Goal: Transaction & Acquisition: Purchase product/service

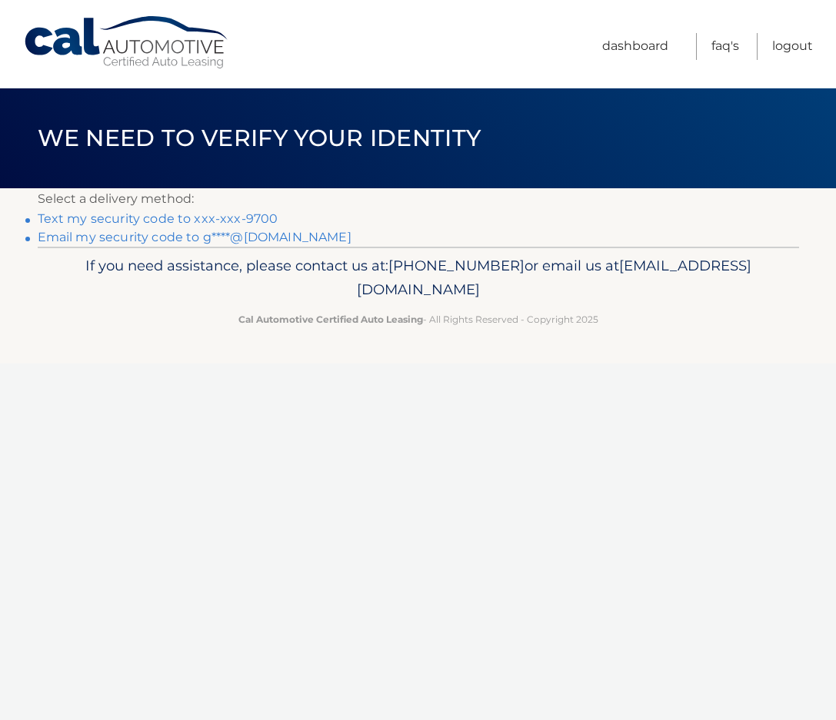
click at [161, 217] on link "Text my security code to xxx-xxx-9700" at bounding box center [158, 218] width 241 height 15
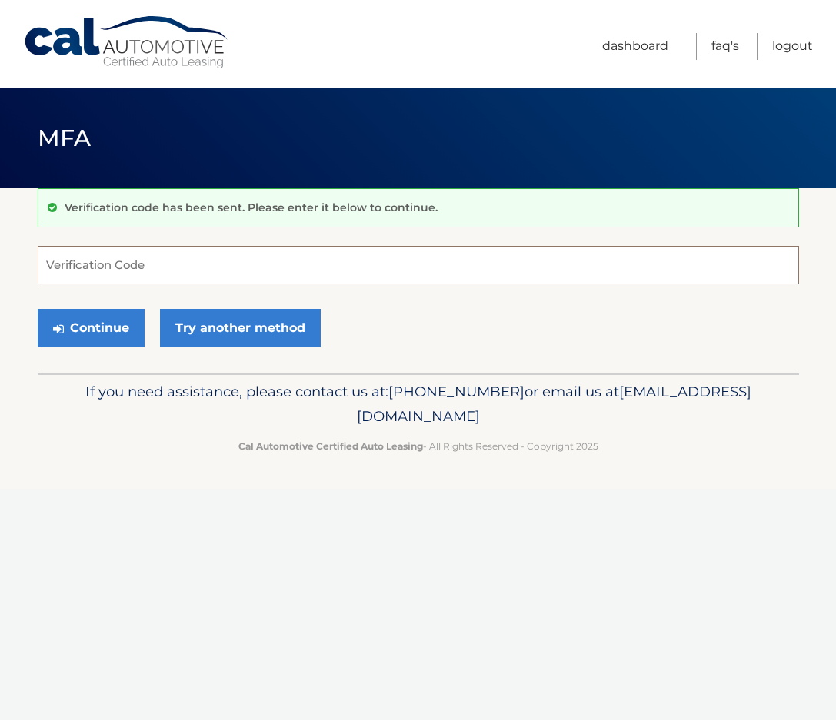
click at [171, 267] on input "Verification Code" at bounding box center [418, 265] width 761 height 38
type input "507699"
click at [128, 325] on button "Continue" at bounding box center [91, 328] width 107 height 38
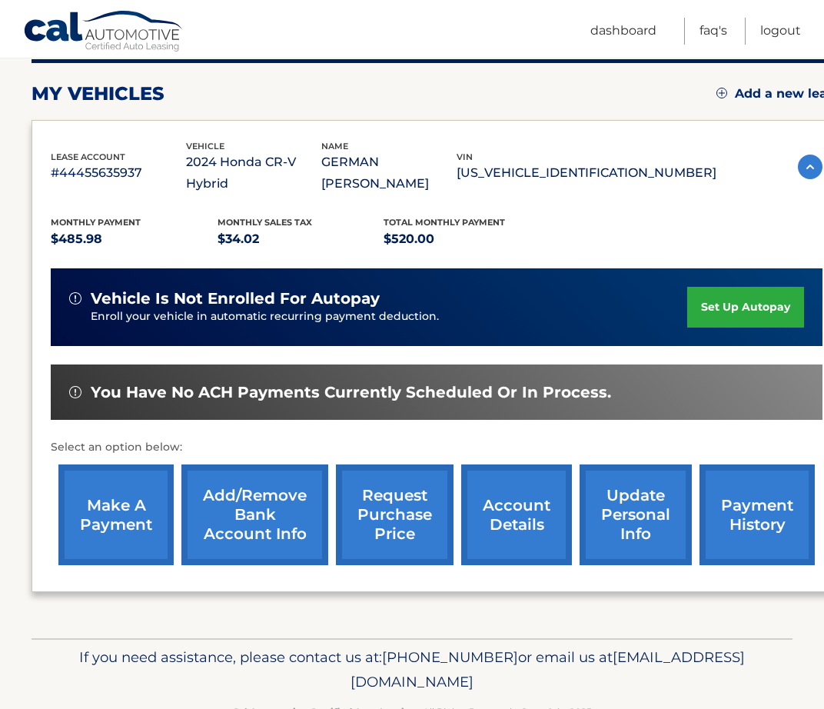
scroll to position [223, 0]
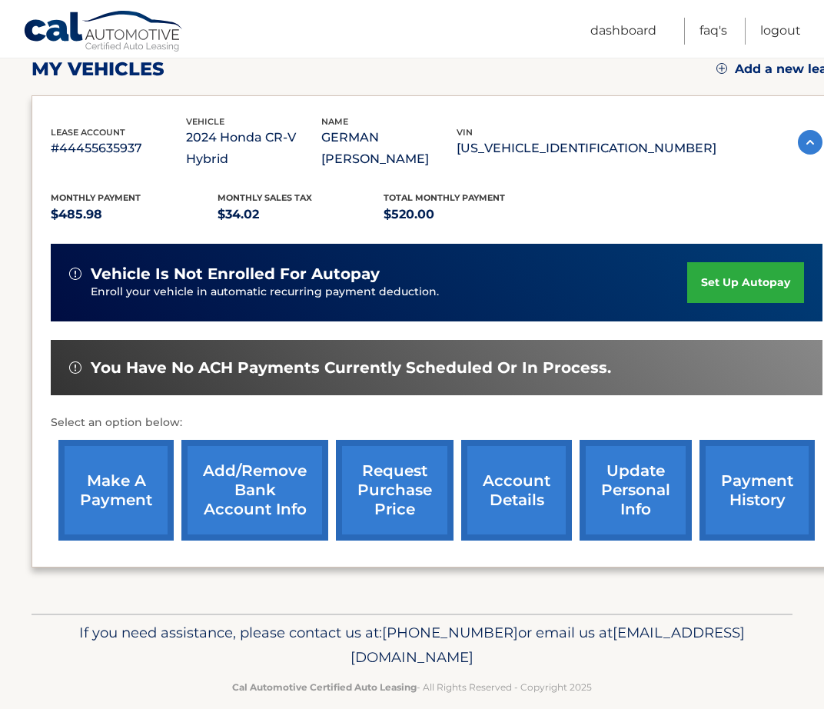
click at [135, 477] on link "make a payment" at bounding box center [115, 490] width 115 height 101
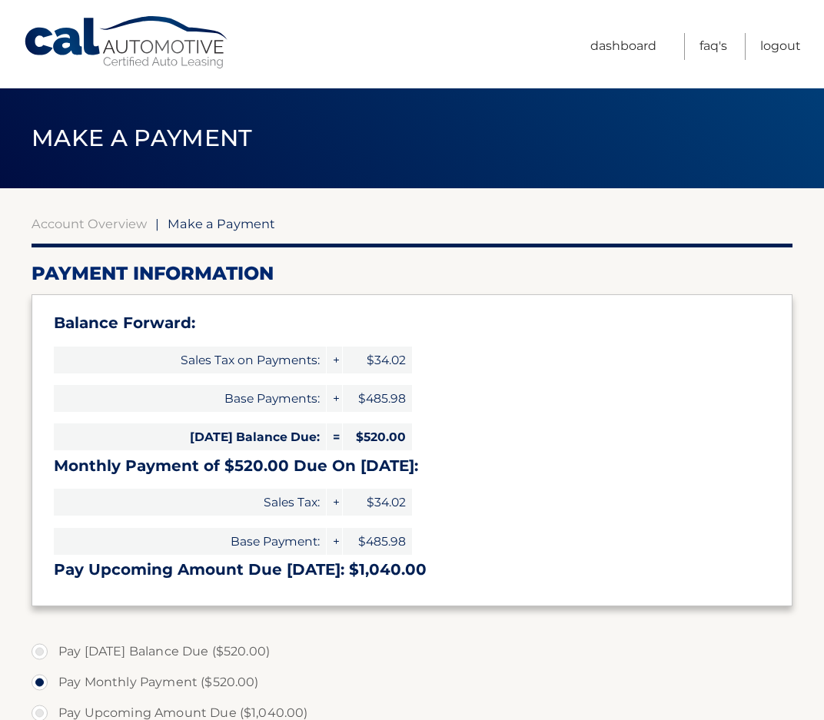
select select "ODBmYTMxMmQtZTFhMC00OWNlLWI3YjYtOTlhZTc5ZGY1NjY3"
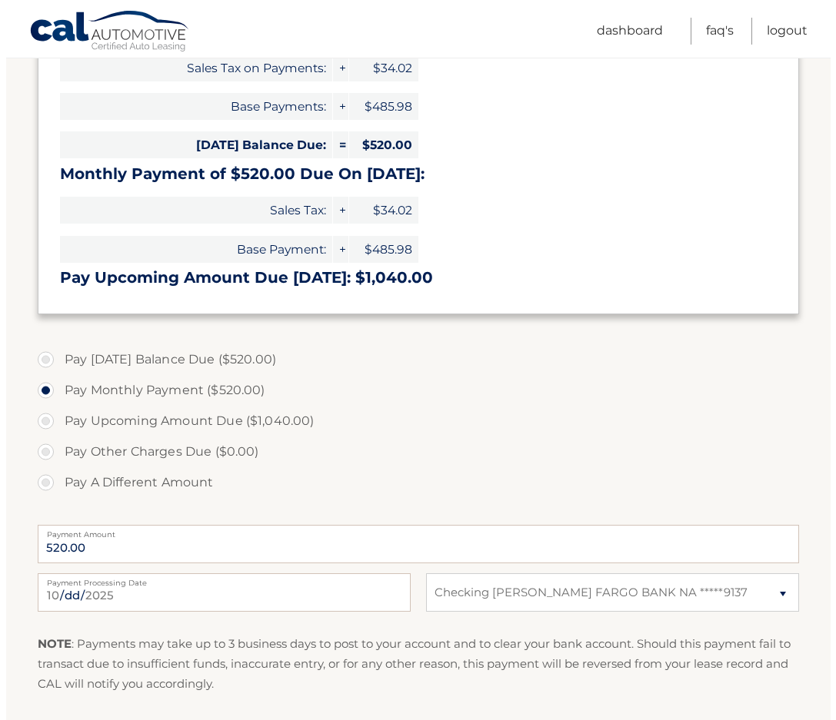
scroll to position [461, 0]
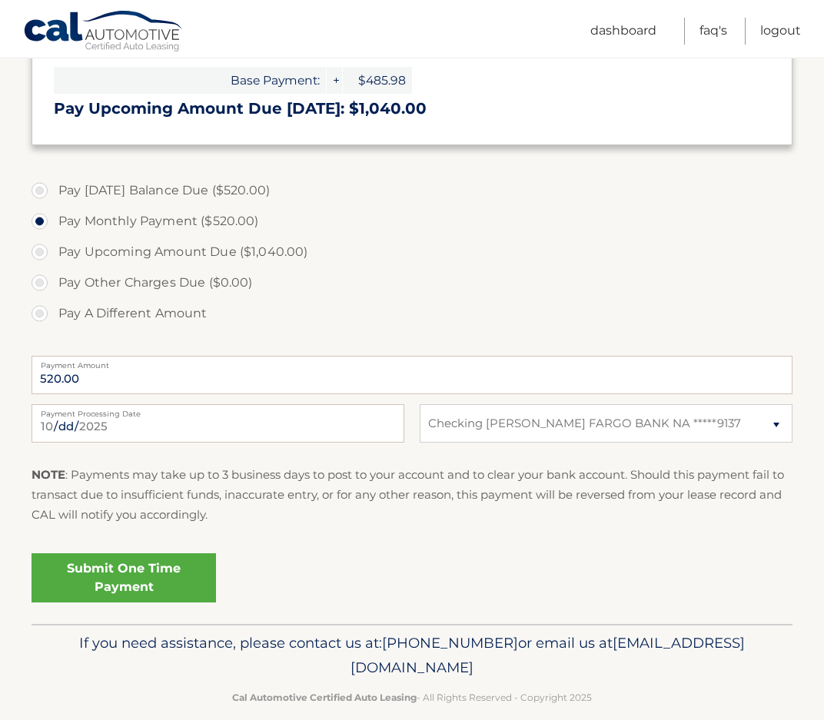
click at [145, 579] on link "Submit One Time Payment" at bounding box center [124, 578] width 185 height 49
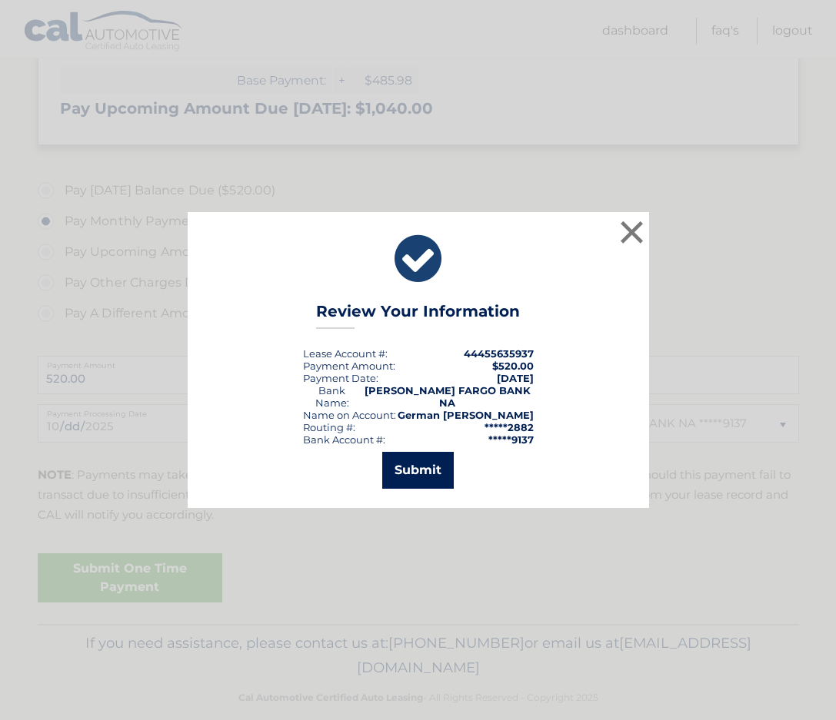
click at [421, 471] on button "Submit" at bounding box center [418, 470] width 72 height 37
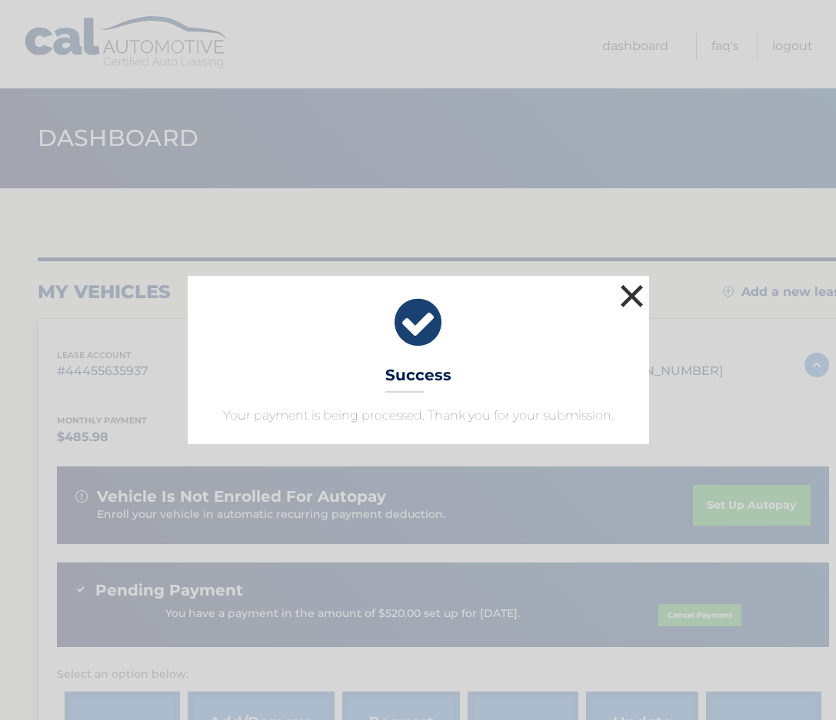
click at [633, 297] on button "×" at bounding box center [632, 296] width 31 height 31
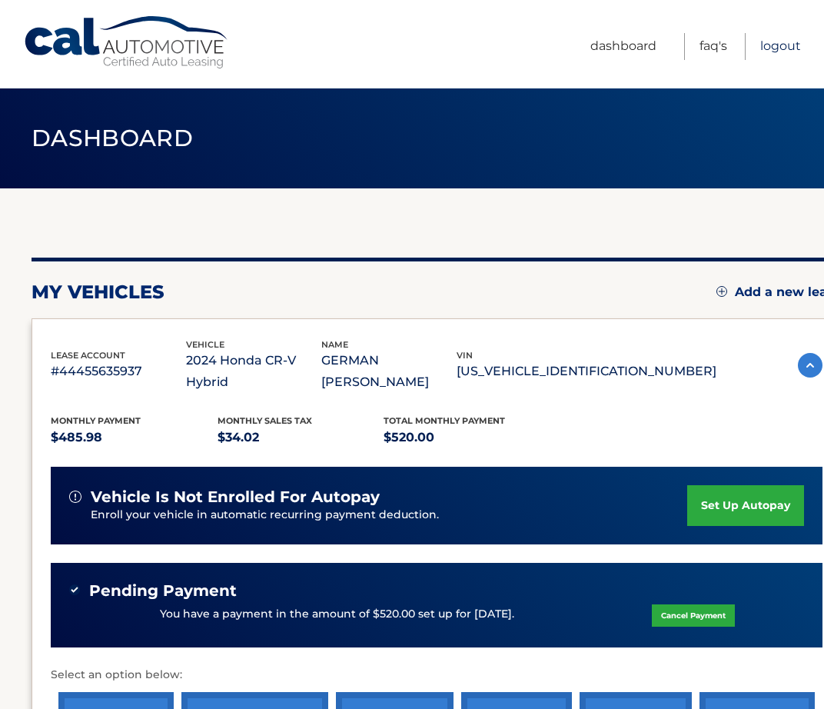
click at [788, 50] on link "Logout" at bounding box center [780, 46] width 41 height 27
